Goal: Complete application form: Complete application form

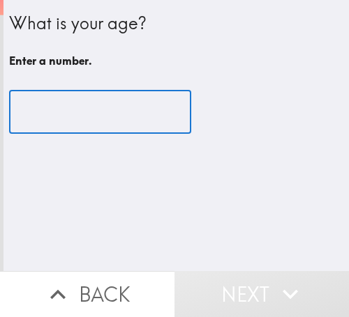
click at [63, 108] on input "number" at bounding box center [100, 112] width 182 height 43
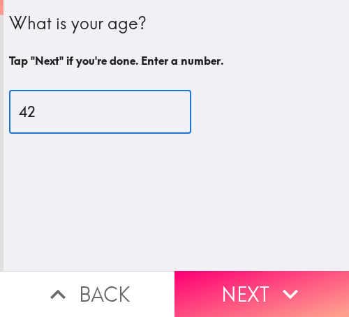
type input "42"
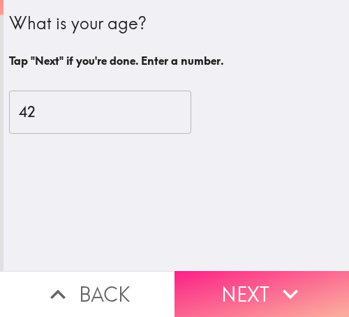
click at [207, 288] on button "Next" at bounding box center [261, 294] width 174 height 46
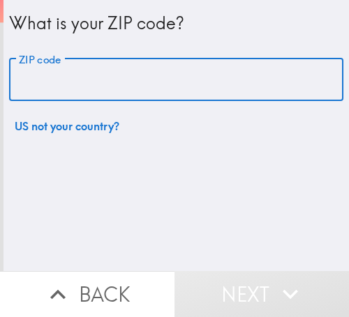
click at [84, 86] on input "ZIP code" at bounding box center [176, 80] width 334 height 43
paste input "32811"
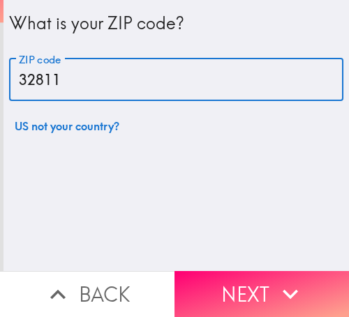
type input "32811"
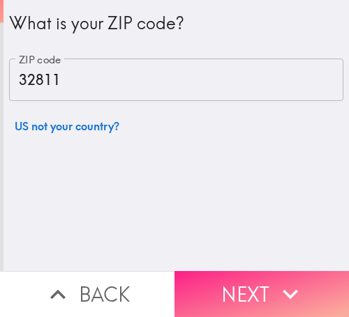
click at [214, 280] on button "Next" at bounding box center [261, 294] width 174 height 46
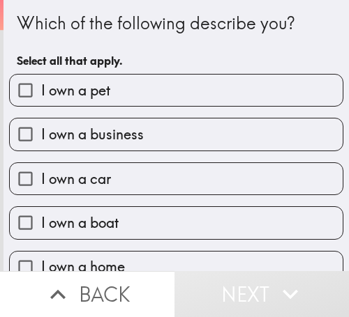
click at [135, 129] on span "I own a business" at bounding box center [92, 135] width 102 height 20
click at [41, 129] on input "I own a business" at bounding box center [25, 134] width 31 height 31
checkbox input "true"
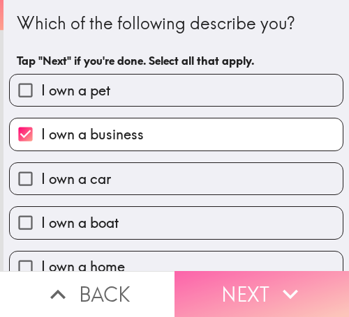
click at [225, 282] on button "Next" at bounding box center [261, 294] width 174 height 46
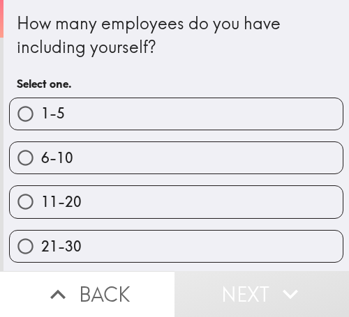
click at [162, 123] on label "1-5" at bounding box center [176, 113] width 333 height 31
click at [41, 123] on input "1-5" at bounding box center [25, 113] width 31 height 31
radio input "true"
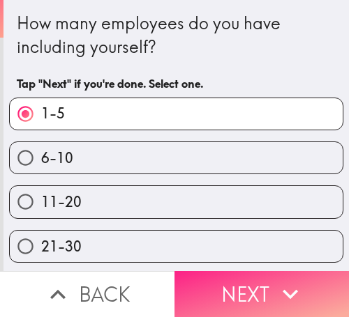
click at [257, 272] on button "Next" at bounding box center [261, 294] width 174 height 46
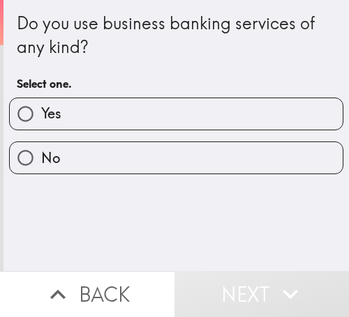
click at [101, 115] on label "Yes" at bounding box center [176, 113] width 333 height 31
click at [41, 115] on input "Yes" at bounding box center [25, 113] width 31 height 31
radio input "true"
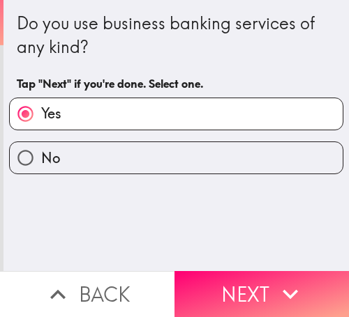
click at [294, 282] on icon "button" at bounding box center [290, 294] width 31 height 31
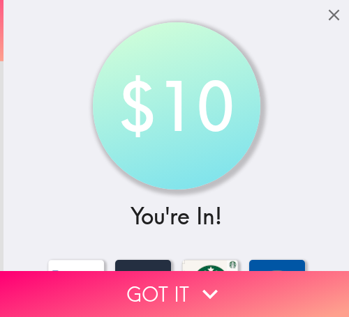
click at [147, 278] on button "Got it" at bounding box center [174, 294] width 349 height 46
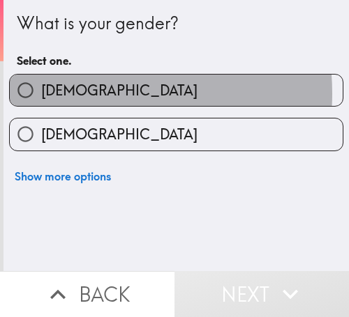
click at [73, 93] on label "[DEMOGRAPHIC_DATA]" at bounding box center [176, 90] width 333 height 31
click at [41, 93] on input "[DEMOGRAPHIC_DATA]" at bounding box center [25, 90] width 31 height 31
radio input "true"
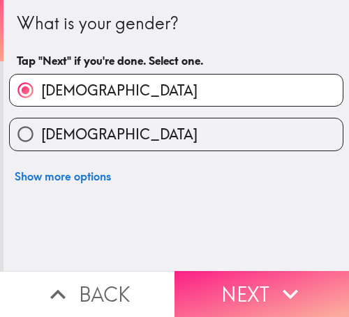
drag, startPoint x: 208, startPoint y: 285, endPoint x: 200, endPoint y: 291, distance: 10.5
click at [208, 285] on button "Next" at bounding box center [261, 294] width 174 height 46
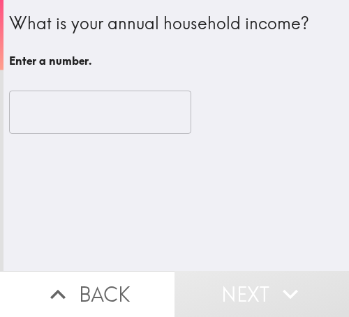
click at [84, 124] on input "number" at bounding box center [100, 112] width 182 height 43
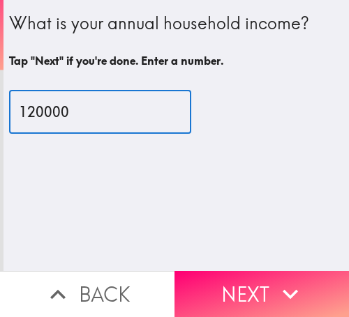
type input "120000"
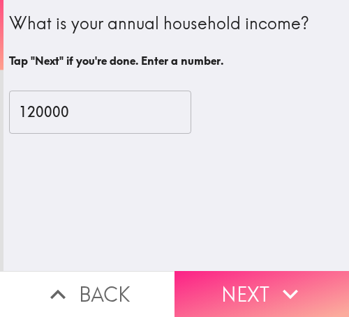
click at [248, 278] on button "Next" at bounding box center [261, 294] width 174 height 46
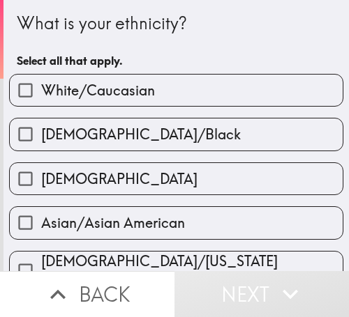
click at [190, 88] on label "White/Caucasian" at bounding box center [176, 90] width 333 height 31
click at [41, 88] on input "White/Caucasian" at bounding box center [25, 90] width 31 height 31
checkbox input "true"
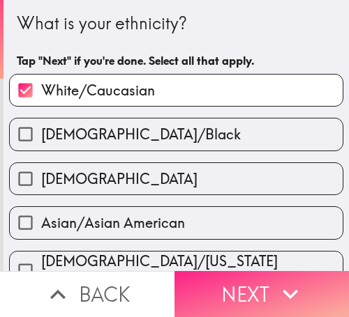
click at [243, 283] on button "Next" at bounding box center [261, 294] width 174 height 46
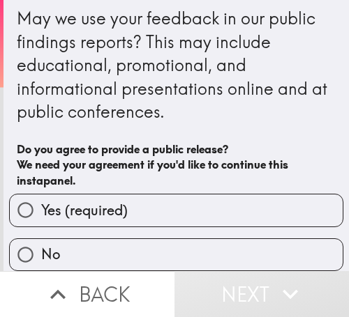
scroll to position [17, 0]
click at [249, 195] on label "Yes (required)" at bounding box center [176, 210] width 333 height 31
click at [41, 195] on input "Yes (required)" at bounding box center [25, 210] width 31 height 31
radio input "true"
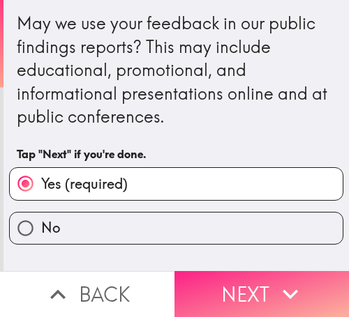
scroll to position [0, 0]
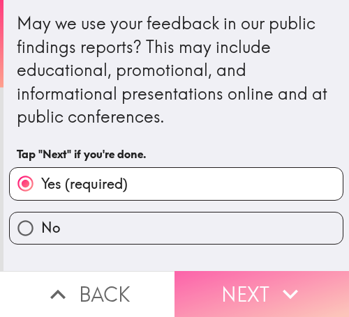
click at [266, 283] on button "Next" at bounding box center [261, 294] width 174 height 46
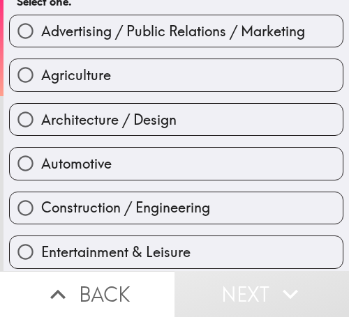
scroll to position [70, 0]
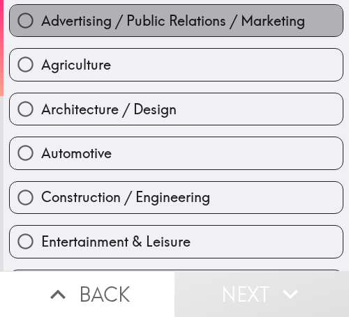
click at [188, 22] on span "Advertising / Public Relations / Marketing" at bounding box center [173, 21] width 264 height 20
click at [41, 22] on input "Advertising / Public Relations / Marketing" at bounding box center [25, 20] width 31 height 31
radio input "true"
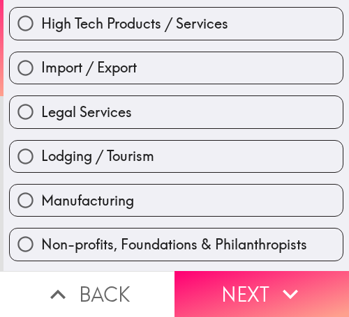
scroll to position [488, 0]
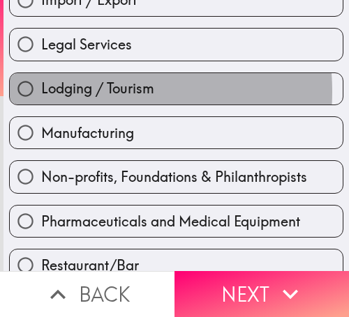
click at [77, 91] on span "Lodging / Tourism" at bounding box center [97, 89] width 113 height 20
click at [41, 91] on input "Lodging / Tourism" at bounding box center [25, 88] width 31 height 31
radio input "true"
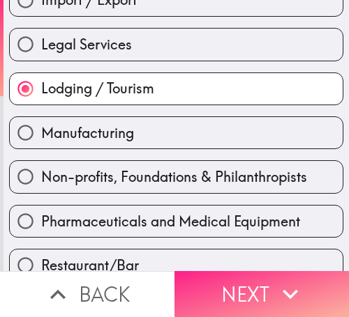
click at [275, 279] on icon "button" at bounding box center [290, 294] width 31 height 31
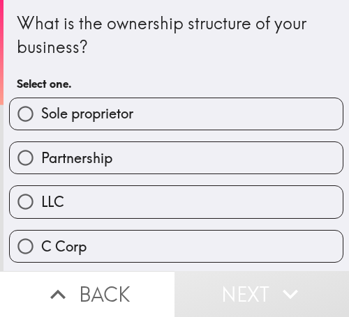
click at [248, 109] on label "Sole proprietor" at bounding box center [176, 113] width 333 height 31
click at [41, 109] on input "Sole proprietor" at bounding box center [25, 113] width 31 height 31
radio input "true"
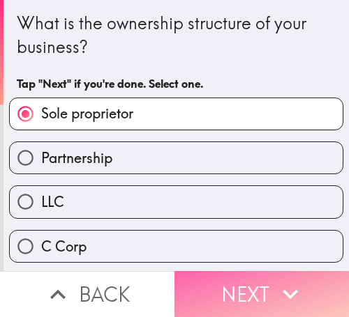
click at [236, 273] on button "Next" at bounding box center [261, 294] width 174 height 46
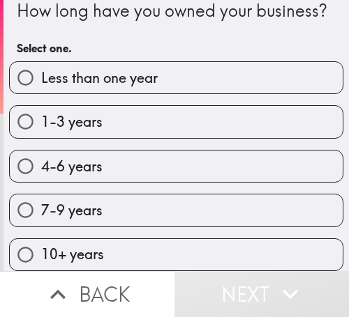
scroll to position [48, 0]
click at [195, 159] on label "4-6 years" at bounding box center [176, 166] width 333 height 31
click at [41, 159] on input "4-6 years" at bounding box center [25, 166] width 31 height 31
radio input "true"
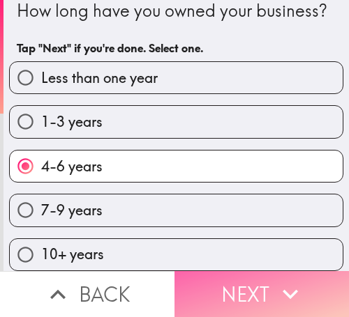
click at [293, 271] on button "Next" at bounding box center [261, 294] width 174 height 46
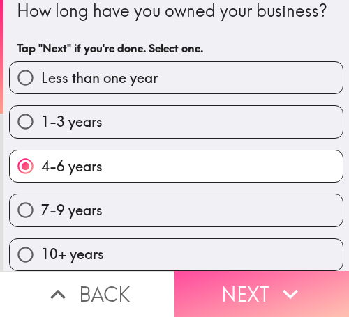
scroll to position [0, 0]
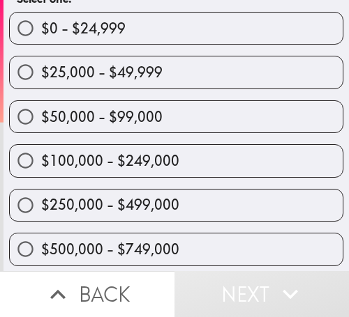
scroll to position [70, 0]
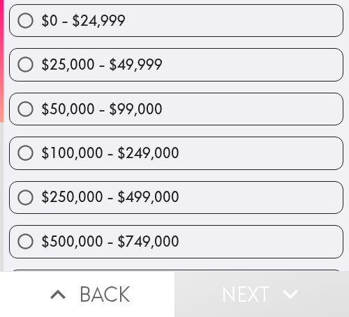
click at [234, 84] on div "$50,000 - $99,000" at bounding box center [170, 104] width 345 height 44
click at [240, 68] on label "$25,000 - $49,999" at bounding box center [176, 64] width 333 height 31
click at [41, 68] on input "$25,000 - $49,999" at bounding box center [25, 64] width 31 height 31
radio input "true"
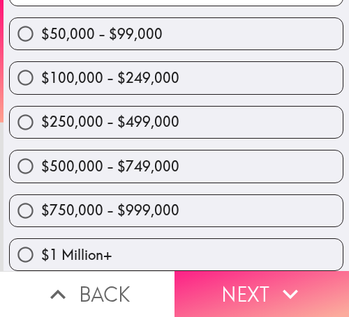
click at [275, 279] on icon "button" at bounding box center [290, 294] width 31 height 31
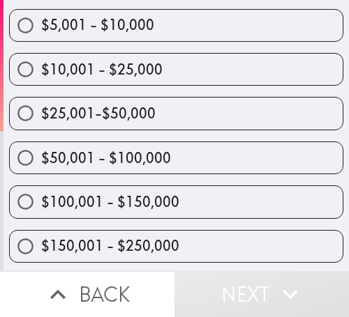
scroll to position [264, 0]
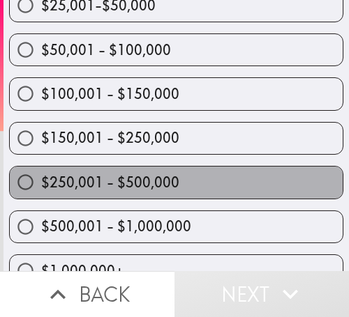
click at [245, 183] on label "$250,001 - $500,000" at bounding box center [176, 182] width 333 height 31
click at [41, 183] on input "$250,001 - $500,000" at bounding box center [25, 182] width 31 height 31
radio input "true"
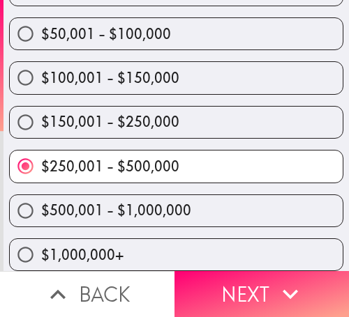
scroll to position [292, 0]
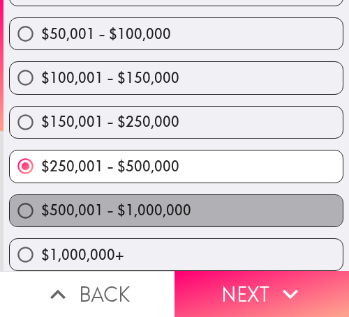
click at [249, 195] on label "$500,001 - $1,000,000" at bounding box center [176, 210] width 333 height 31
click at [41, 195] on input "$500,001 - $1,000,000" at bounding box center [25, 210] width 31 height 31
radio input "true"
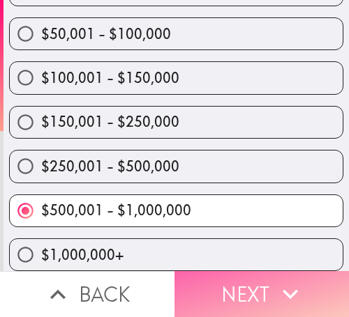
click at [262, 274] on button "Next" at bounding box center [261, 294] width 174 height 46
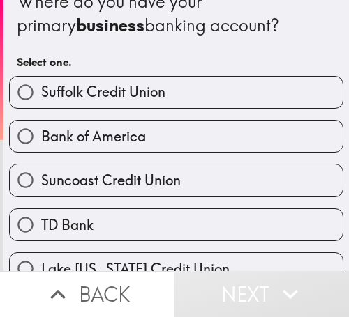
scroll to position [13, 0]
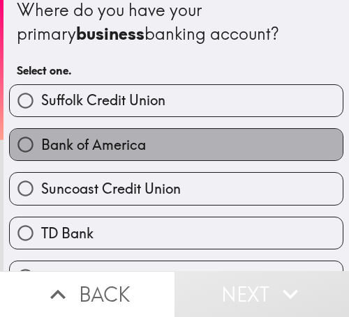
click at [244, 137] on label "Bank of America" at bounding box center [176, 144] width 333 height 31
click at [41, 137] on input "Bank of America" at bounding box center [25, 144] width 31 height 31
radio input "true"
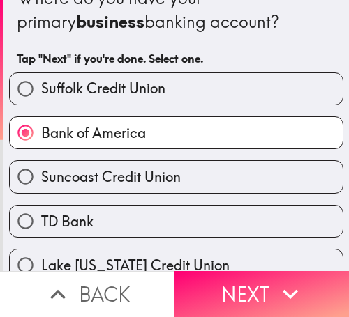
scroll to position [0, 0]
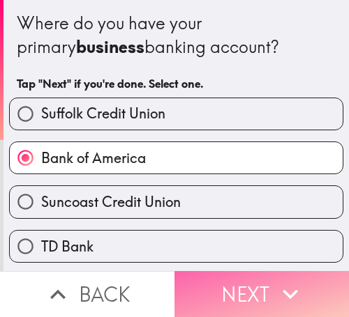
click at [250, 284] on button "Next" at bounding box center [261, 294] width 174 height 46
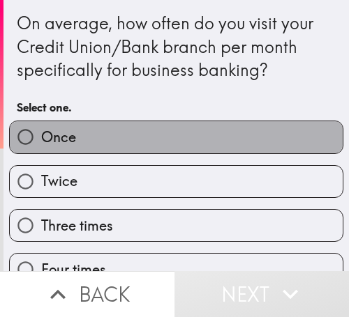
click at [211, 141] on label "Once" at bounding box center [176, 136] width 333 height 31
click at [41, 141] on input "Once" at bounding box center [25, 136] width 31 height 31
radio input "true"
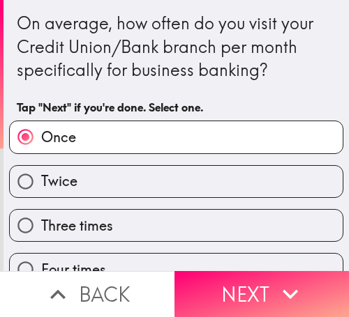
click at [254, 142] on label "Once" at bounding box center [176, 136] width 333 height 31
click at [41, 142] on input "Once" at bounding box center [25, 136] width 31 height 31
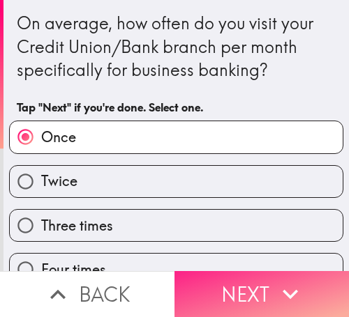
click at [254, 272] on button "Next" at bounding box center [261, 294] width 174 height 46
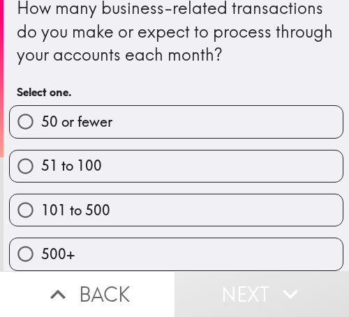
scroll to position [27, 0]
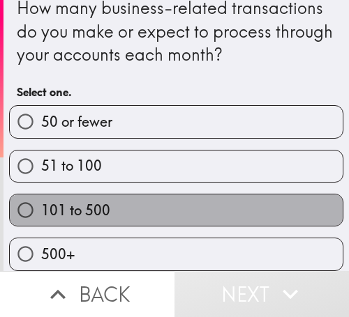
click at [260, 195] on label "101 to 500" at bounding box center [176, 210] width 333 height 31
click at [41, 195] on input "101 to 500" at bounding box center [25, 210] width 31 height 31
radio input "true"
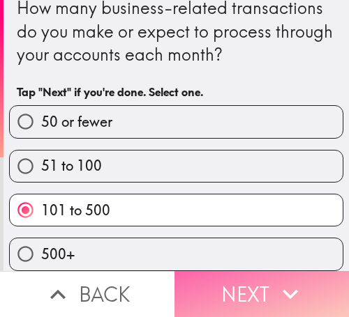
click at [267, 280] on button "Next" at bounding box center [261, 294] width 174 height 46
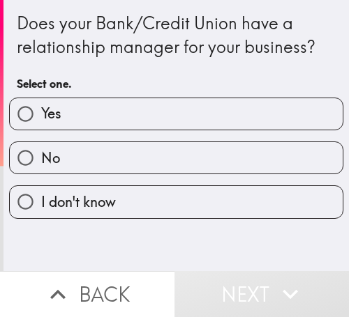
click at [252, 114] on label "Yes" at bounding box center [176, 113] width 333 height 31
click at [41, 114] on input "Yes" at bounding box center [25, 113] width 31 height 31
radio input "true"
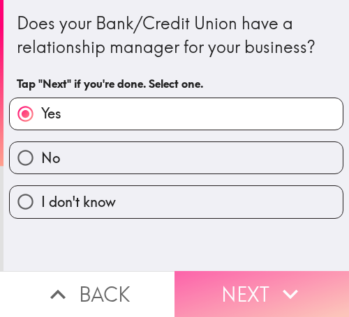
click at [245, 279] on button "Next" at bounding box center [261, 294] width 174 height 46
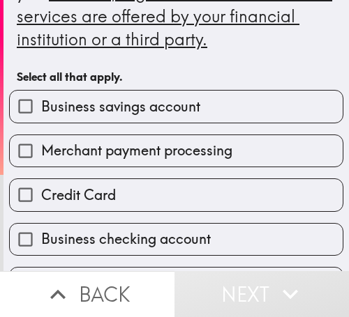
scroll to position [139, 0]
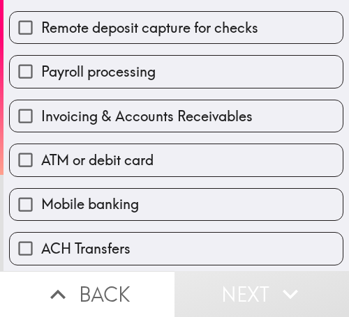
click at [175, 108] on span "Invoicing & Accounts Receivables" at bounding box center [146, 117] width 211 height 20
click at [41, 108] on input "Invoicing & Accounts Receivables" at bounding box center [25, 115] width 31 height 31
checkbox input "true"
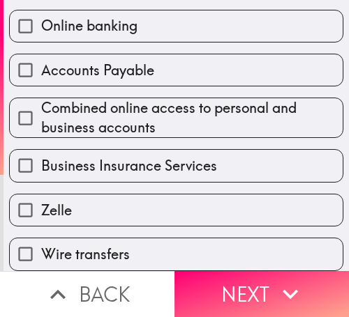
scroll to position [612, 0]
click at [227, 138] on div "Business Insurance Services" at bounding box center [170, 160] width 345 height 44
click at [151, 19] on label "Online banking" at bounding box center [176, 25] width 333 height 31
click at [41, 19] on input "Online banking" at bounding box center [25, 25] width 31 height 31
checkbox input "true"
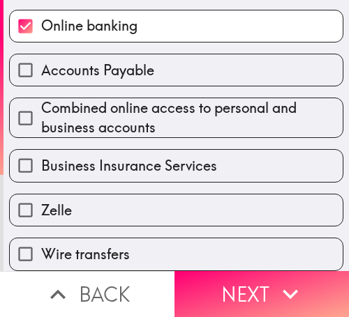
scroll to position [611, 0]
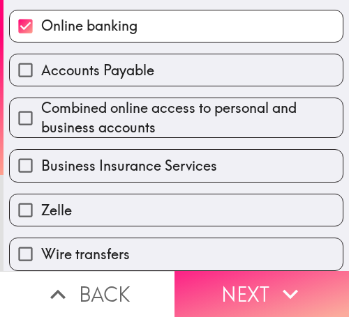
click at [218, 273] on button "Next" at bounding box center [261, 294] width 174 height 46
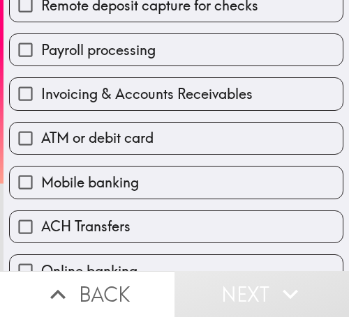
click at [203, 185] on label "Mobile banking" at bounding box center [176, 182] width 333 height 31
click at [41, 185] on input "Mobile banking" at bounding box center [25, 182] width 31 height 31
checkbox input "true"
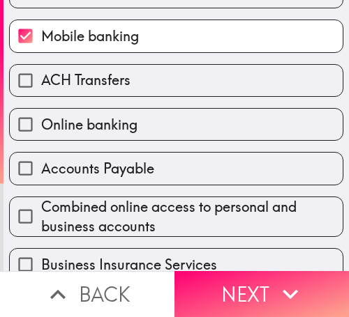
scroll to position [660, 0]
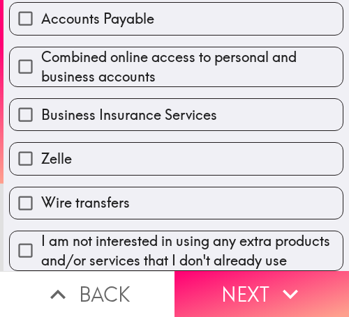
click at [176, 105] on span "Business Insurance Services" at bounding box center [129, 115] width 176 height 20
click at [41, 99] on input "Business Insurance Services" at bounding box center [25, 114] width 31 height 31
checkbox input "true"
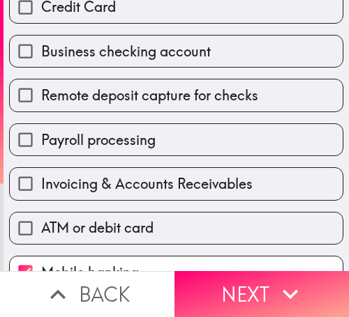
scroll to position [241, 0]
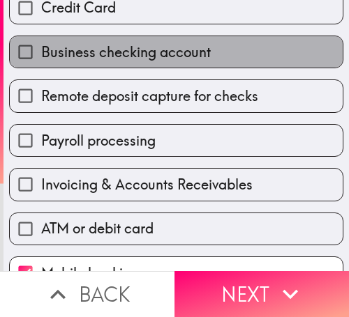
click at [176, 59] on span "Business checking account" at bounding box center [125, 53] width 169 height 20
click at [41, 59] on input "Business checking account" at bounding box center [25, 51] width 31 height 31
checkbox input "true"
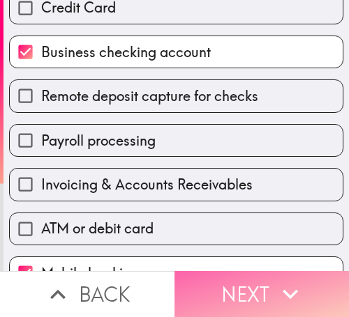
click at [261, 277] on button "Next" at bounding box center [261, 294] width 174 height 46
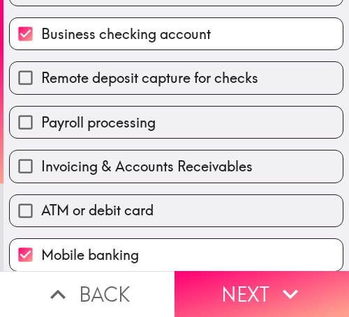
scroll to position [53, 0]
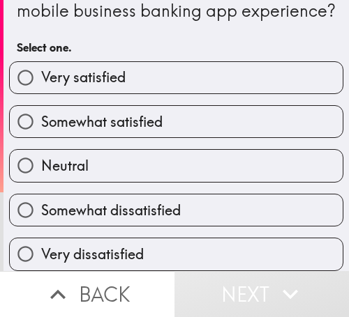
click at [280, 122] on label "Somewhat satisfied" at bounding box center [176, 121] width 333 height 31
click at [41, 122] on input "Somewhat satisfied" at bounding box center [25, 121] width 31 height 31
radio input "true"
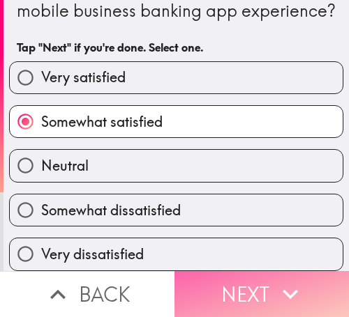
click at [282, 279] on icon "button" at bounding box center [290, 294] width 31 height 31
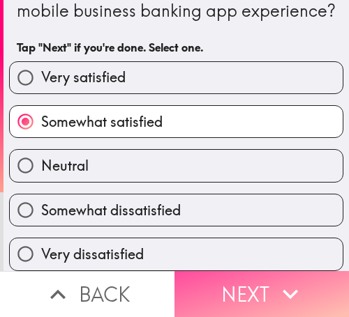
scroll to position [0, 0]
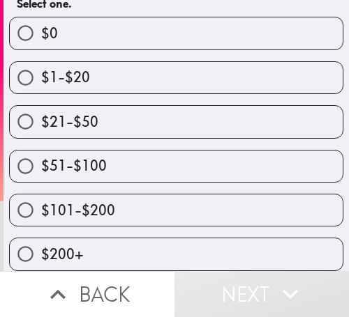
scroll to position [185, 0]
click at [256, 152] on label "$51-$100" at bounding box center [176, 166] width 333 height 31
click at [41, 152] on input "$51-$100" at bounding box center [25, 166] width 31 height 31
radio input "true"
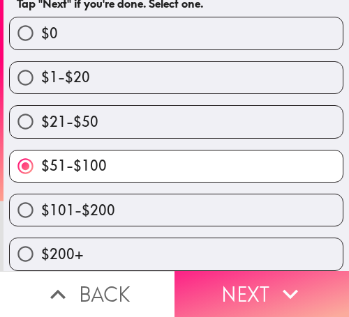
click at [290, 279] on icon "button" at bounding box center [290, 294] width 31 height 31
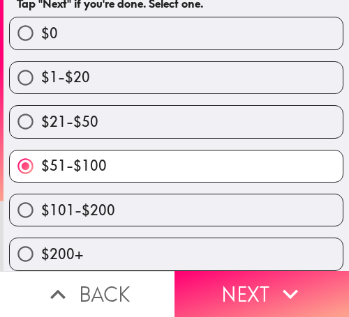
scroll to position [0, 0]
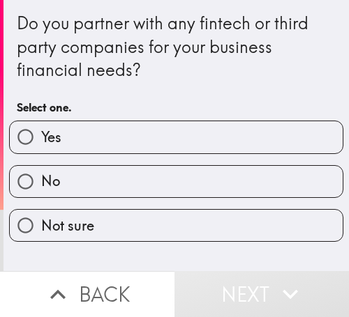
click at [260, 192] on label "No" at bounding box center [176, 181] width 333 height 31
click at [41, 192] on input "No" at bounding box center [25, 181] width 31 height 31
radio input "true"
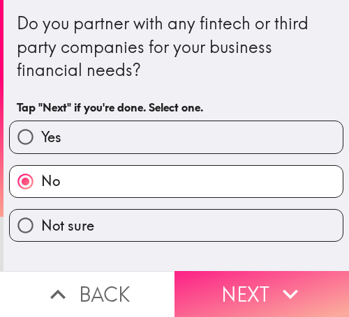
click at [252, 285] on button "Next" at bounding box center [261, 294] width 174 height 46
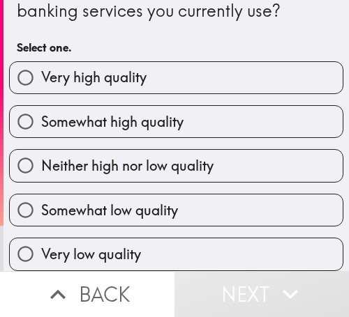
scroll to position [71, 0]
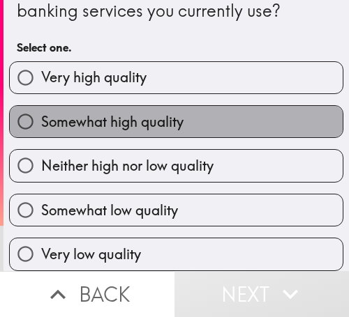
click at [243, 108] on label "Somewhat high quality" at bounding box center [176, 121] width 333 height 31
click at [41, 108] on input "Somewhat high quality" at bounding box center [25, 121] width 31 height 31
radio input "true"
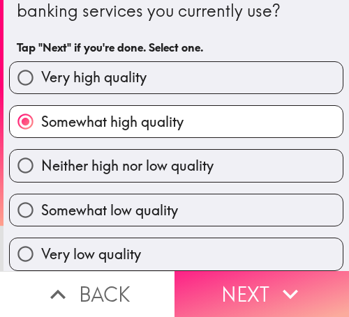
click at [277, 285] on icon "button" at bounding box center [290, 294] width 31 height 31
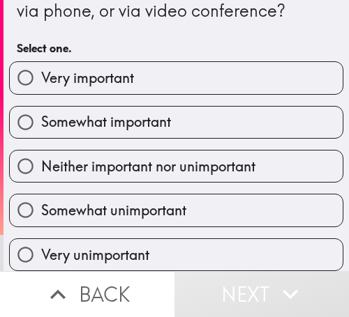
scroll to position [71, 0]
click at [250, 115] on label "Somewhat important" at bounding box center [176, 122] width 333 height 31
click at [41, 115] on input "Somewhat important" at bounding box center [25, 122] width 31 height 31
radio input "true"
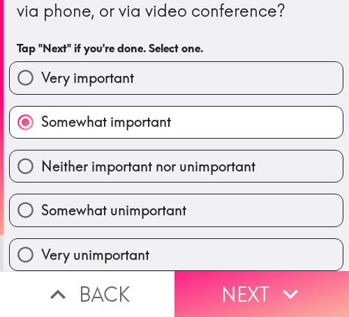
click at [250, 279] on button "Next" at bounding box center [261, 294] width 174 height 46
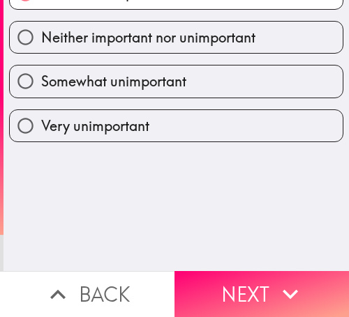
scroll to position [0, 0]
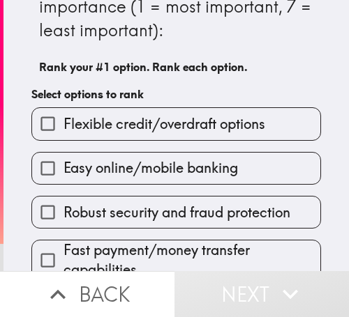
scroll to position [70, 0]
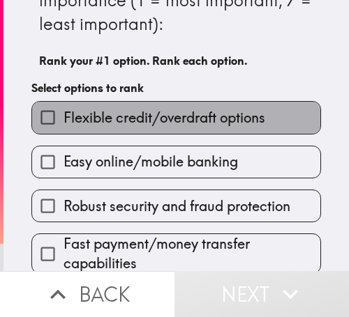
drag, startPoint x: 212, startPoint y: 116, endPoint x: 225, endPoint y: 157, distance: 42.3
click at [212, 118] on span "Flexible credit/overdraft options" at bounding box center [164, 118] width 202 height 20
click at [63, 118] on input "Flexible credit/overdraft options" at bounding box center [47, 117] width 31 height 31
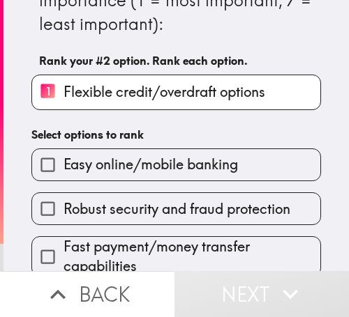
click at [225, 180] on label "Easy online/mobile banking" at bounding box center [176, 164] width 288 height 31
click at [63, 180] on input "Easy online/mobile banking" at bounding box center [47, 164] width 31 height 31
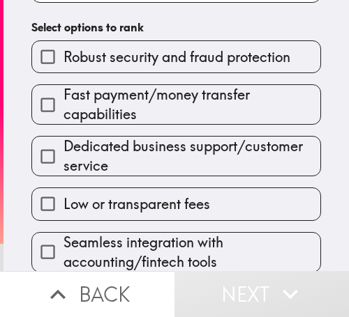
scroll to position [238, 0]
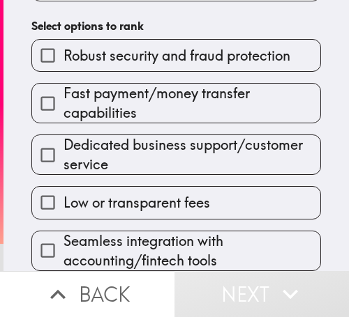
click at [207, 146] on span "Dedicated business support/customer service" at bounding box center [191, 154] width 257 height 39
click at [63, 146] on input "Dedicated business support/customer service" at bounding box center [47, 154] width 31 height 31
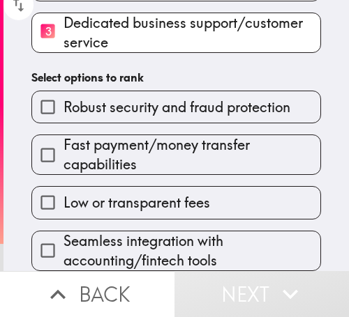
click at [183, 123] on div "Fast payment/money transfer capabilities" at bounding box center [170, 149] width 301 height 52
click at [195, 205] on label "Low or transparent fees" at bounding box center [176, 202] width 288 height 31
click at [63, 205] on input "Low or transparent fees" at bounding box center [47, 202] width 31 height 31
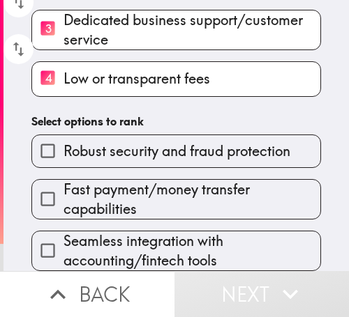
scroll to position [241, 0]
click at [181, 232] on span "Seamless integration with accounting/fintech tools" at bounding box center [191, 250] width 257 height 39
click at [63, 235] on input "Seamless integration with accounting/fintech tools" at bounding box center [47, 250] width 31 height 31
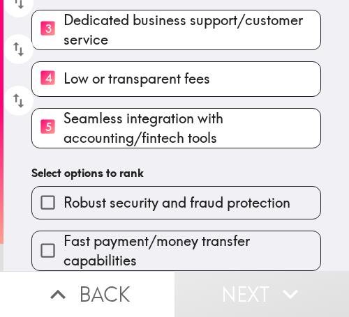
click at [195, 237] on span "Fast payment/money transfer capabilities" at bounding box center [191, 250] width 257 height 39
click at [63, 237] on input "Fast payment/money transfer capabilities" at bounding box center [47, 250] width 31 height 31
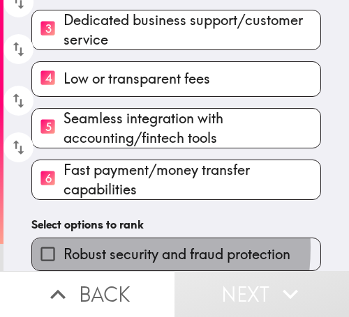
click at [86, 245] on span "Robust security and fraud protection" at bounding box center [176, 255] width 227 height 20
click at [63, 238] on input "Robust security and fraud protection" at bounding box center [47, 253] width 31 height 31
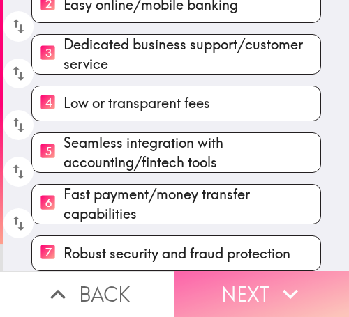
click at [254, 275] on button "Next" at bounding box center [261, 294] width 174 height 46
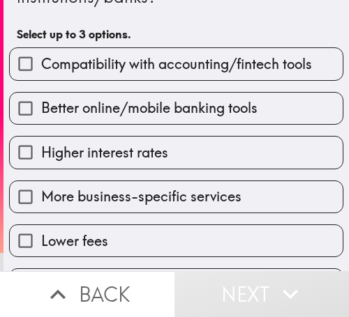
scroll to position [112, 0]
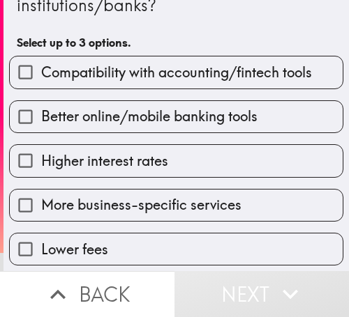
click at [93, 74] on span "Compatibility with accounting/fintech tools" at bounding box center [176, 73] width 271 height 20
click at [41, 74] on input "Compatibility with accounting/fintech tools" at bounding box center [25, 71] width 31 height 31
checkbox input "true"
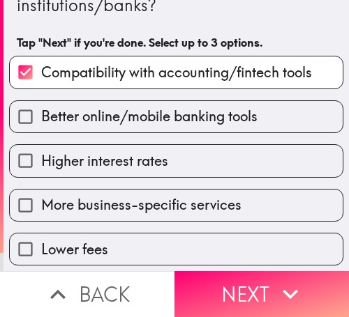
click at [96, 113] on span "Better online/mobile banking tools" at bounding box center [149, 117] width 216 height 20
click at [41, 113] on input "Better online/mobile banking tools" at bounding box center [25, 116] width 31 height 31
checkbox input "true"
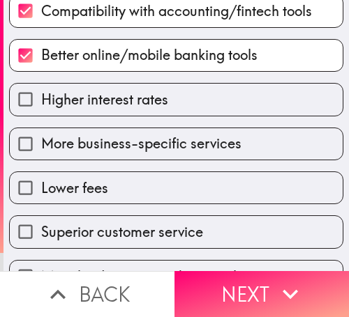
scroll to position [181, 0]
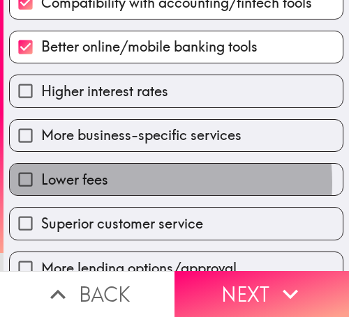
click at [132, 183] on label "Lower fees" at bounding box center [176, 179] width 333 height 31
click at [41, 183] on input "Lower fees" at bounding box center [25, 179] width 31 height 31
checkbox input "true"
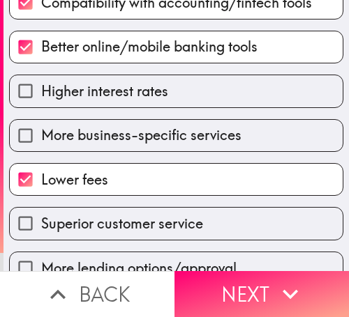
click at [261, 272] on button "Next" at bounding box center [261, 294] width 174 height 46
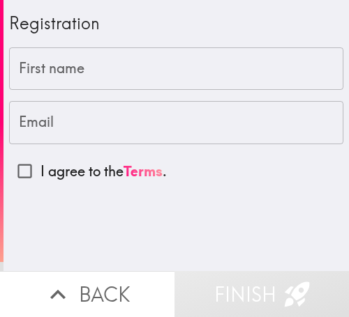
click at [56, 70] on input "First name" at bounding box center [176, 68] width 334 height 43
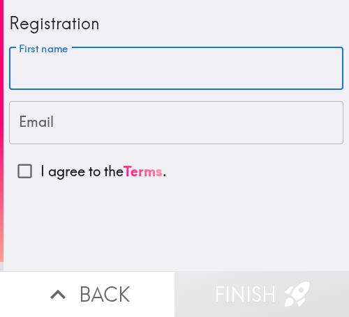
paste input "[PERSON_NAME]"
type input "[PERSON_NAME]"
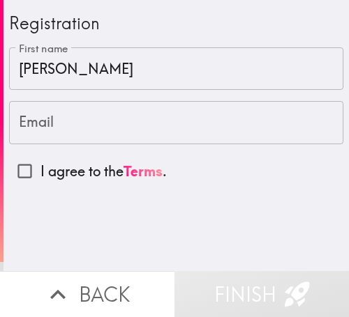
click at [53, 130] on input "Email" at bounding box center [176, 122] width 334 height 43
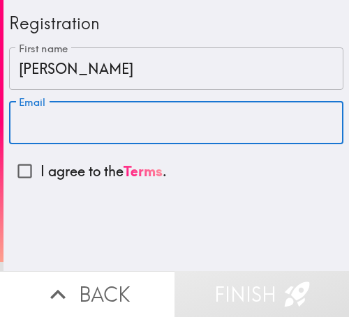
paste input "[EMAIL_ADDRESS][DOMAIN_NAME]"
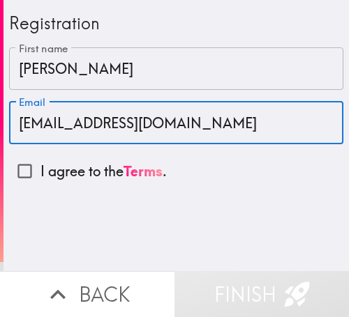
type input "[EMAIL_ADDRESS][DOMAIN_NAME]"
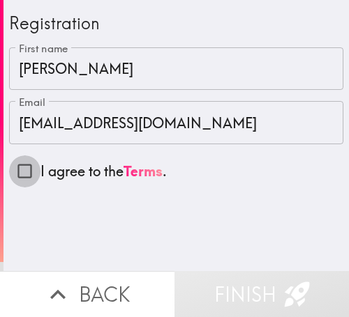
click at [20, 174] on input "I agree to the Terms ." at bounding box center [24, 170] width 31 height 31
checkbox input "true"
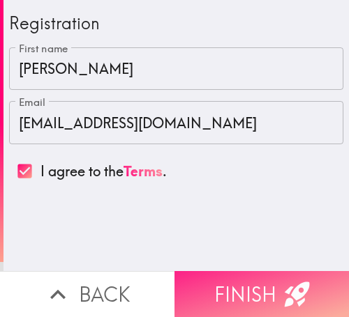
click at [206, 271] on button "Finish" at bounding box center [261, 294] width 174 height 46
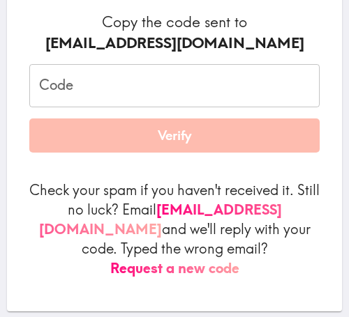
scroll to position [209, 0]
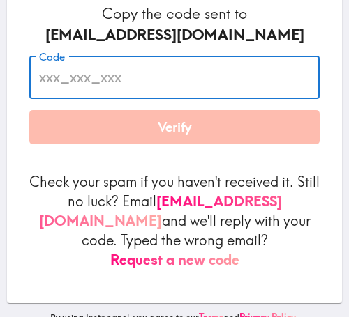
click at [182, 66] on input "Code" at bounding box center [174, 77] width 290 height 43
paste input "Dfr_9fF_Q5d"
type input "Dfr_9fF_Q5d"
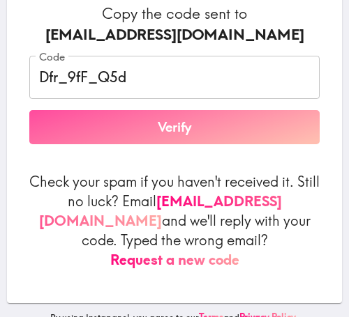
click at [194, 121] on button "Verify" at bounding box center [174, 127] width 290 height 35
